Goal: Check status: Check status

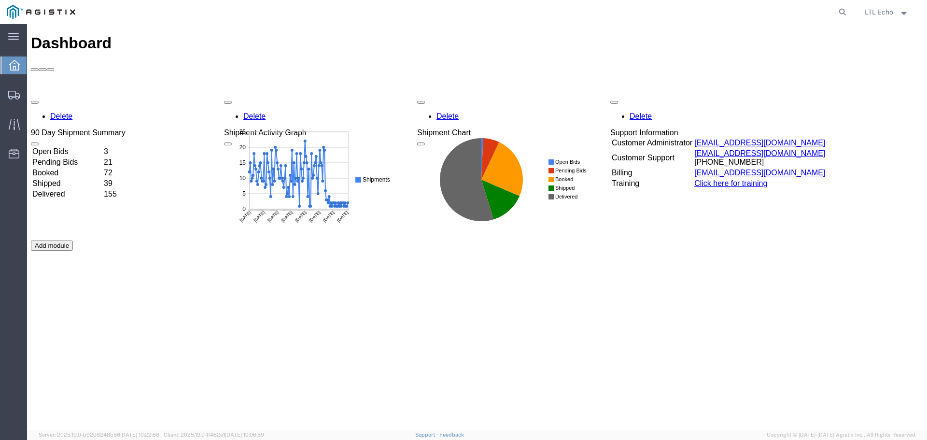
drag, startPoint x: 844, startPoint y: 14, endPoint x: 831, endPoint y: 14, distance: 13.0
click at [844, 14] on icon at bounding box center [843, 12] width 14 height 14
paste input "56837871"
type input "56837871"
click at [842, 13] on icon at bounding box center [843, 12] width 14 height 14
